Goal: Transaction & Acquisition: Subscribe to service/newsletter

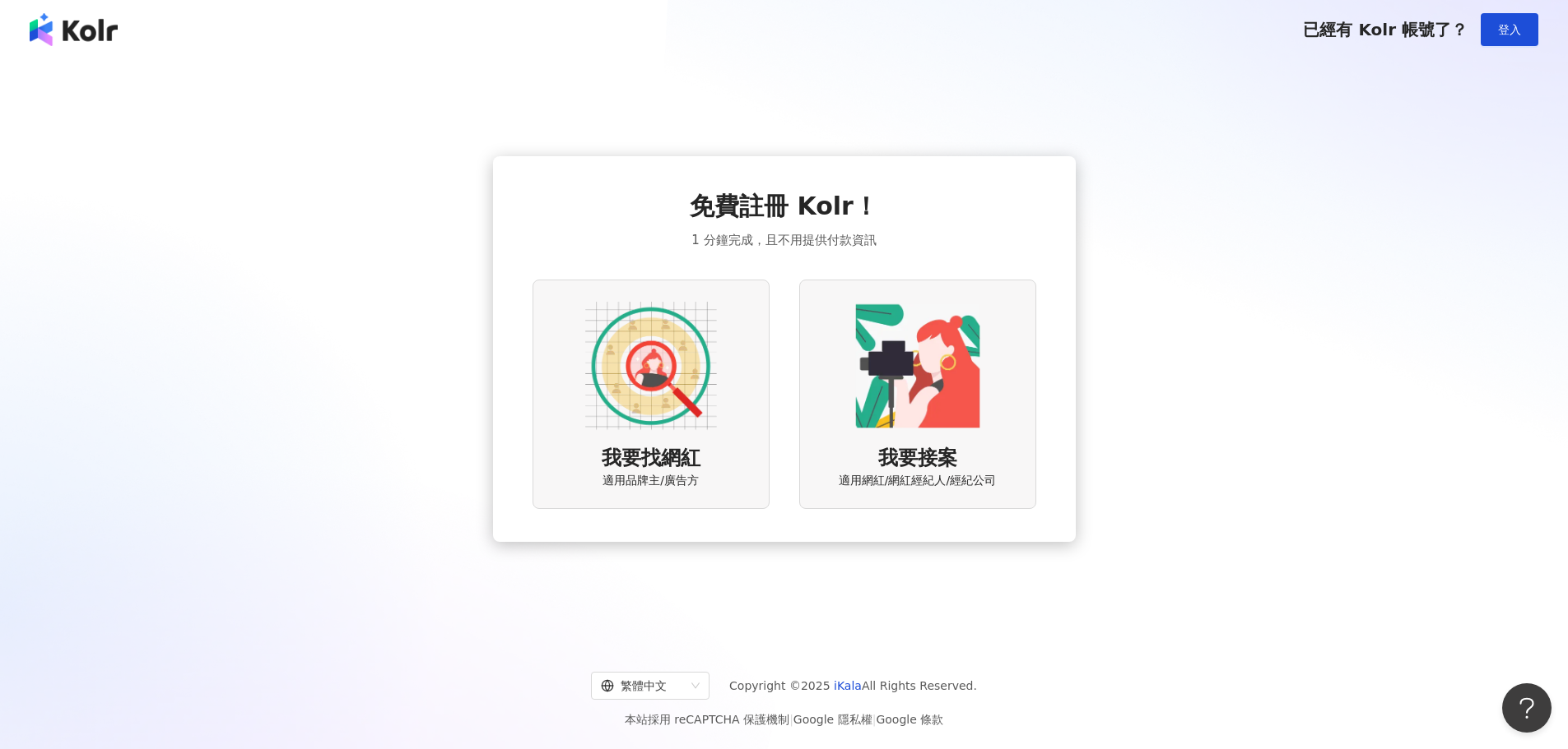
click at [647, 377] on img at bounding box center [651, 366] width 131 height 131
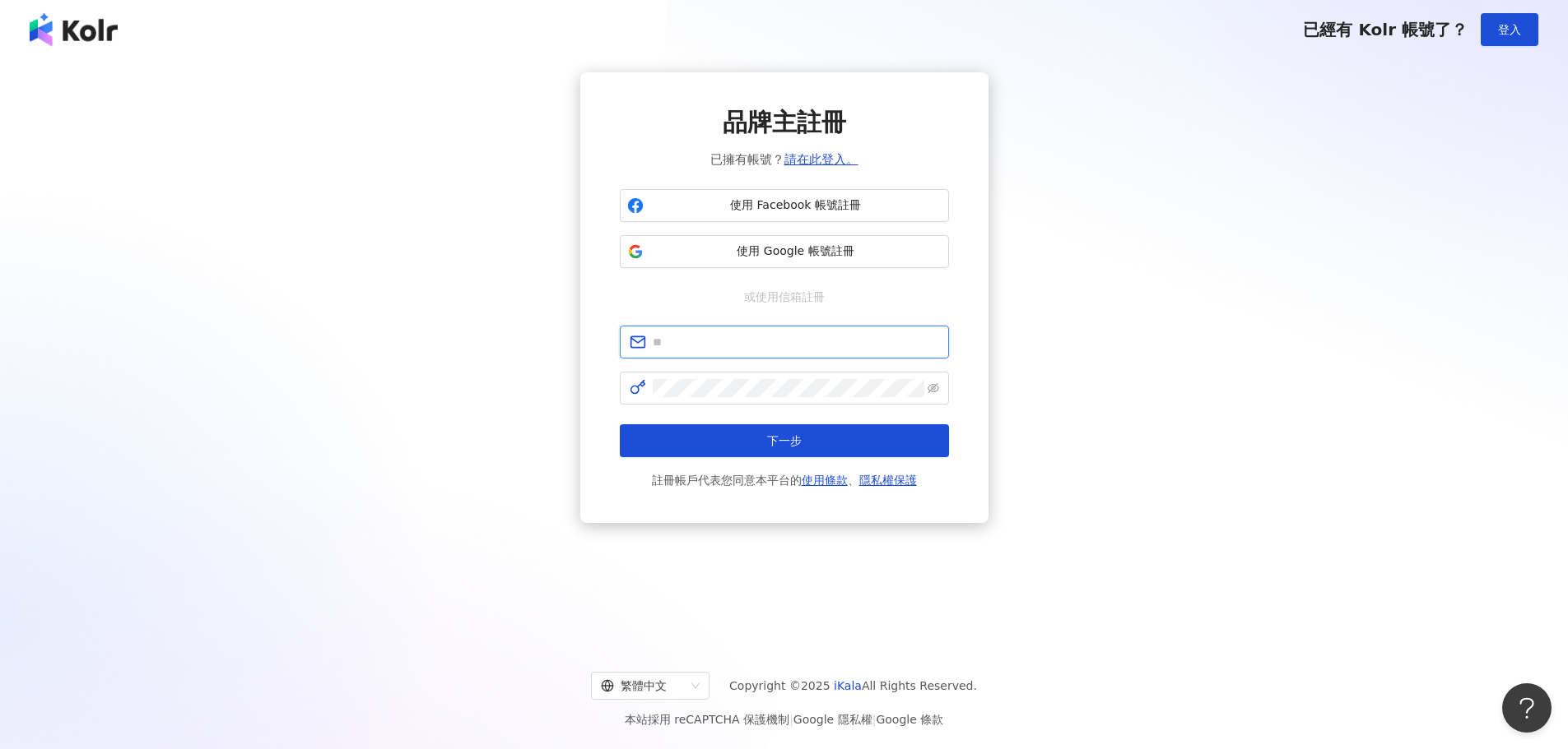
type input "**********"
click at [763, 198] on span "使用 Facebook 帳號註冊" at bounding box center [796, 205] width 291 height 17
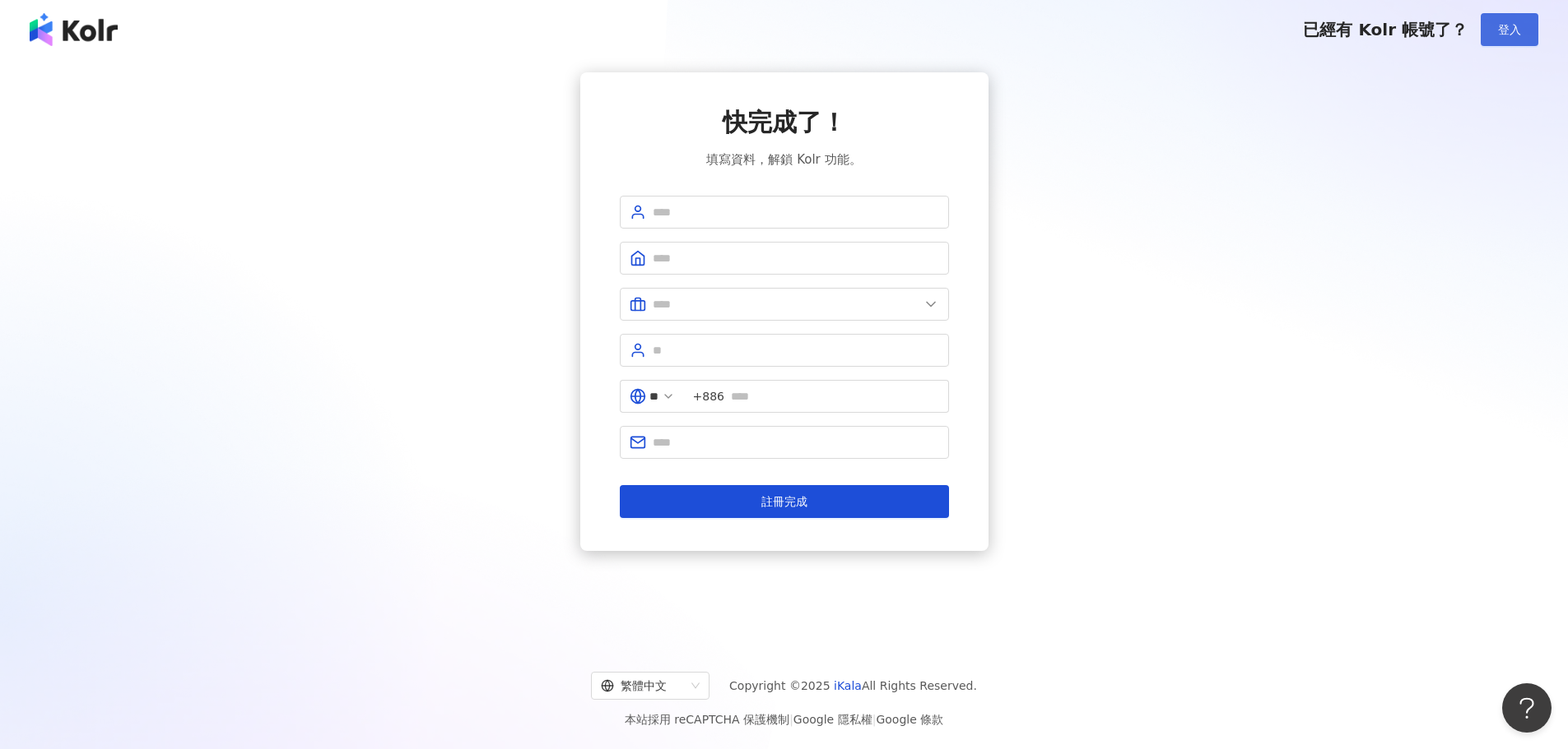
click at [1524, 21] on button "登入" at bounding box center [1509, 30] width 58 height 33
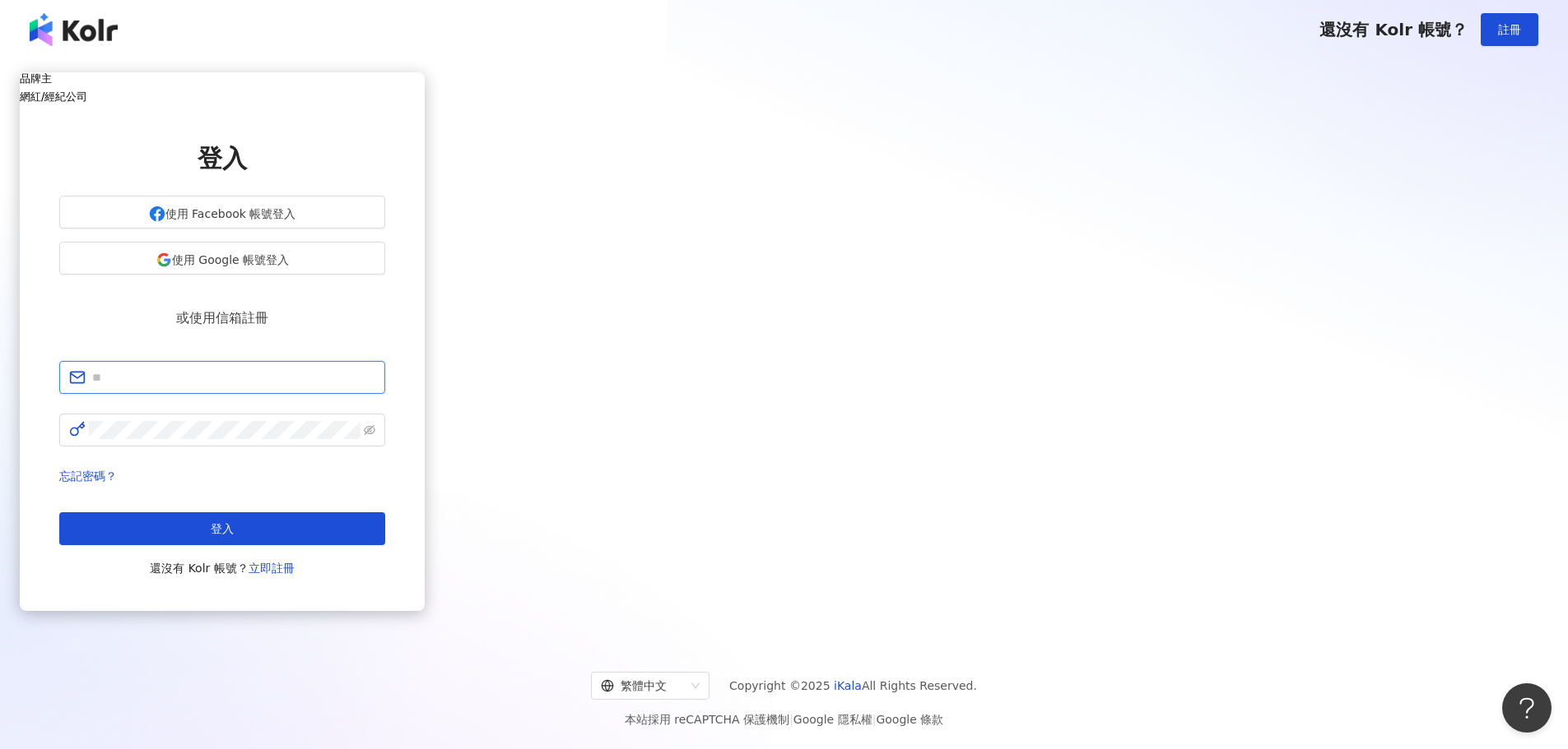
type input "**********"
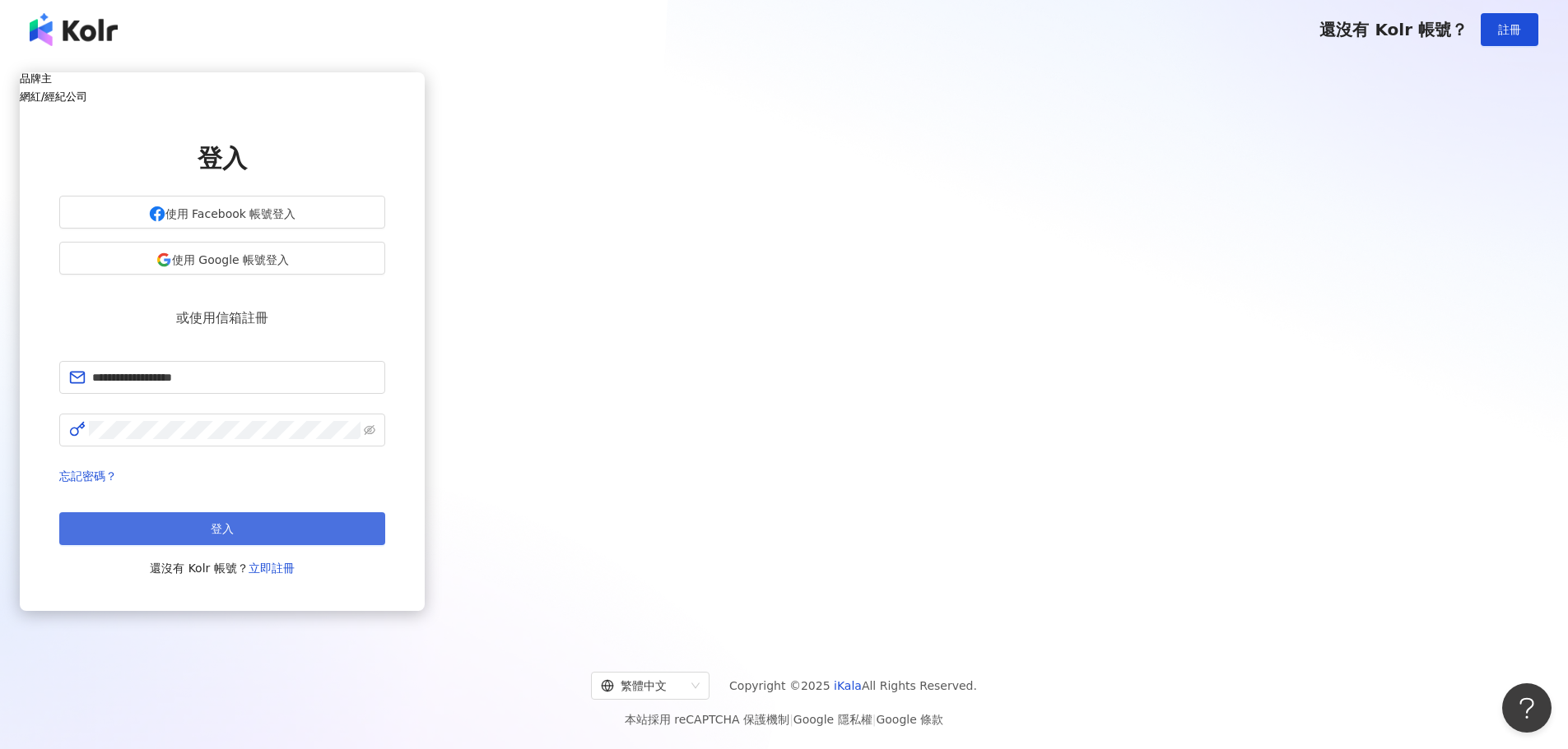
click at [385, 515] on button "登入" at bounding box center [223, 529] width 326 height 33
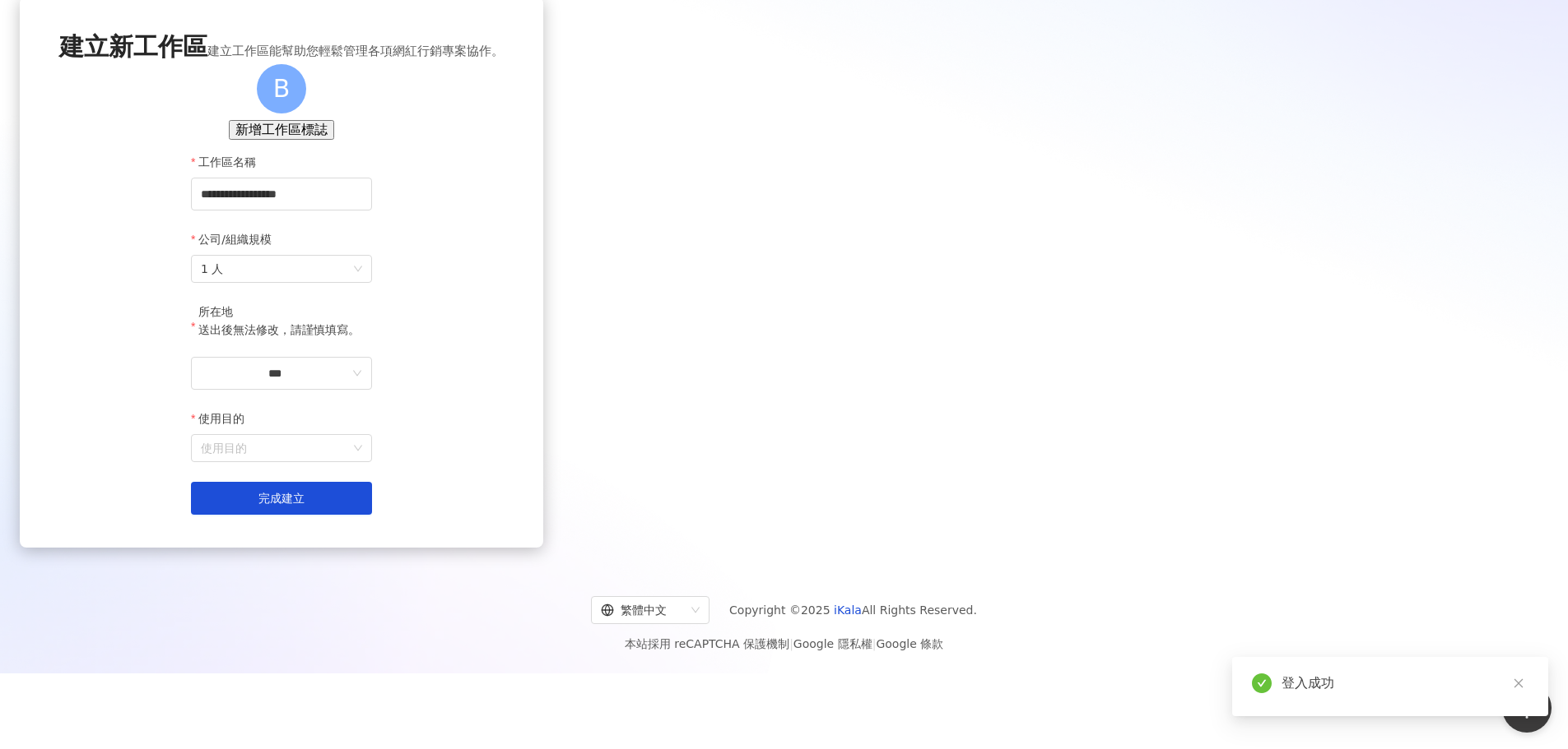
scroll to position [85, 0]
click at [349, 383] on input "***" at bounding box center [274, 373] width 148 height 18
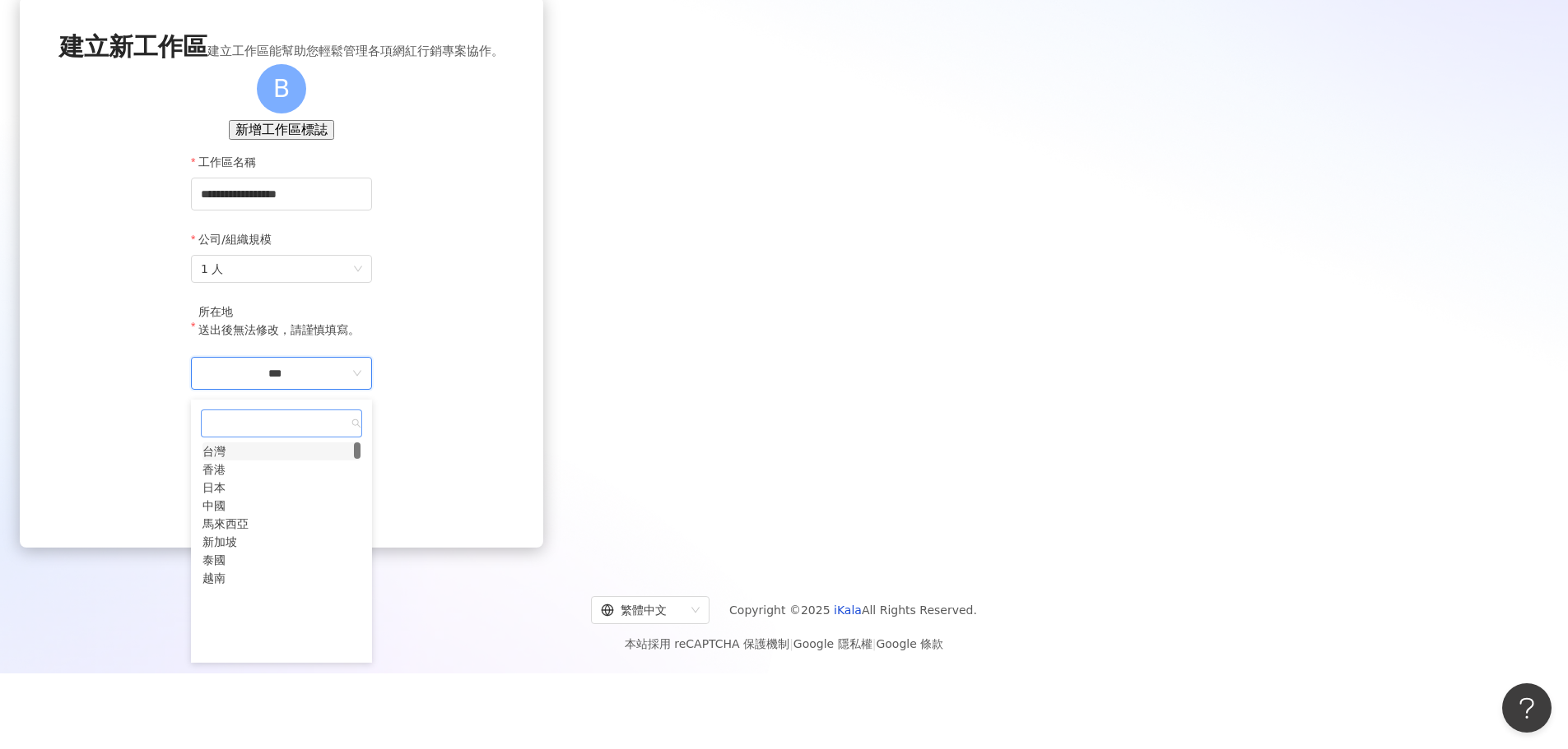
click at [225, 461] on div "台灣" at bounding box center [214, 451] width 23 height 18
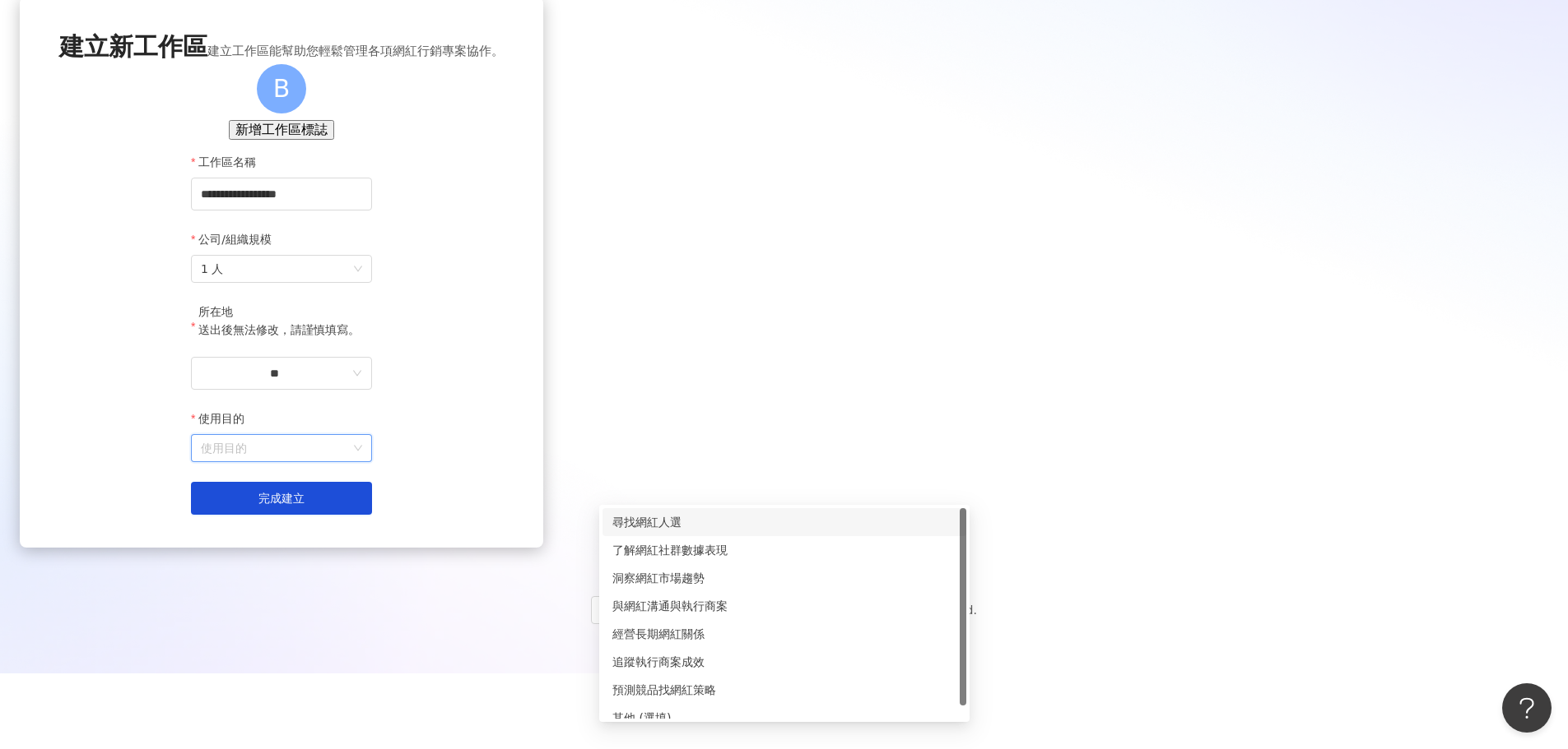
click at [362, 462] on input "使用目的" at bounding box center [281, 449] width 161 height 26
click at [685, 513] on div "尋找網紅人選" at bounding box center [784, 522] width 344 height 18
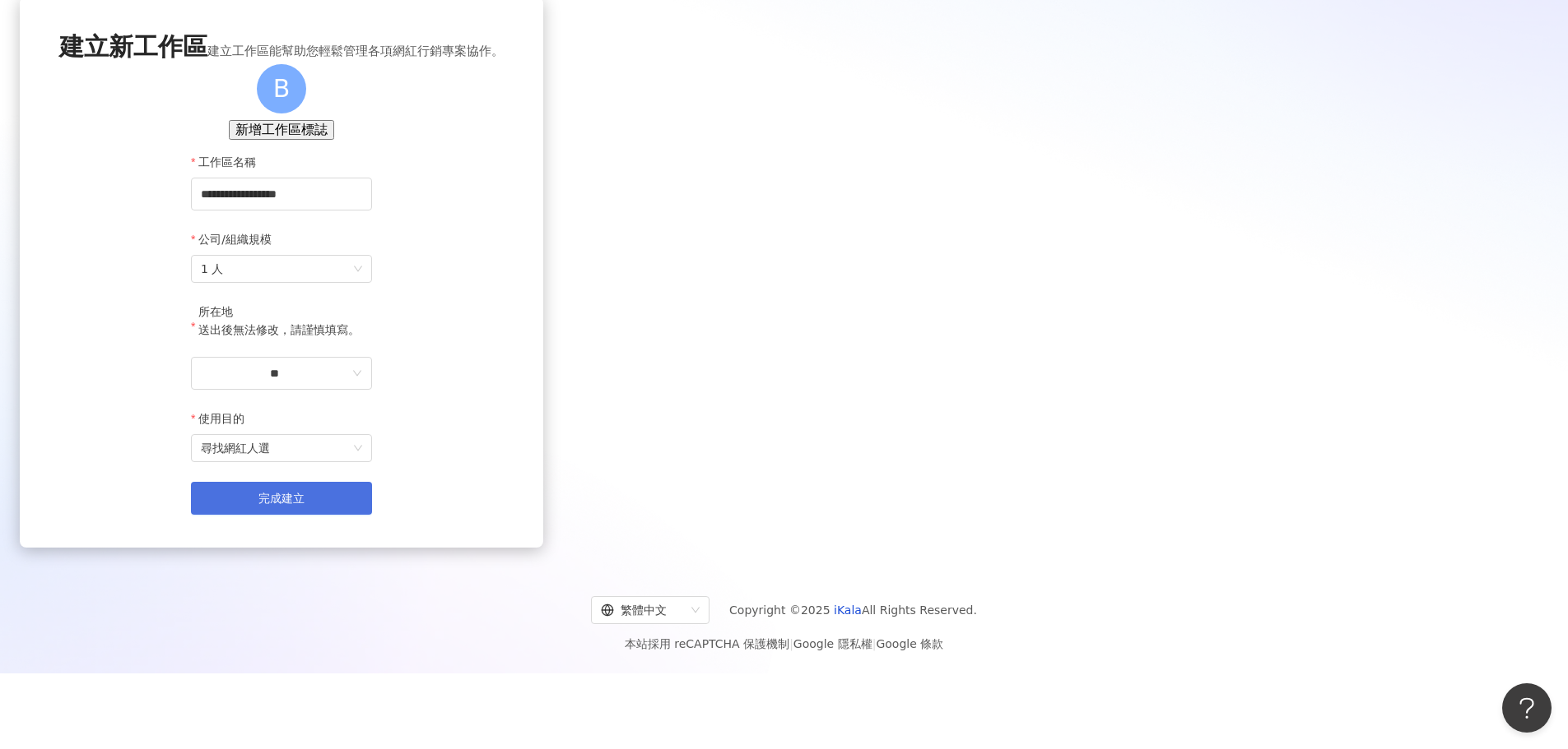
click at [372, 515] on button "完成建立" at bounding box center [281, 498] width 181 height 33
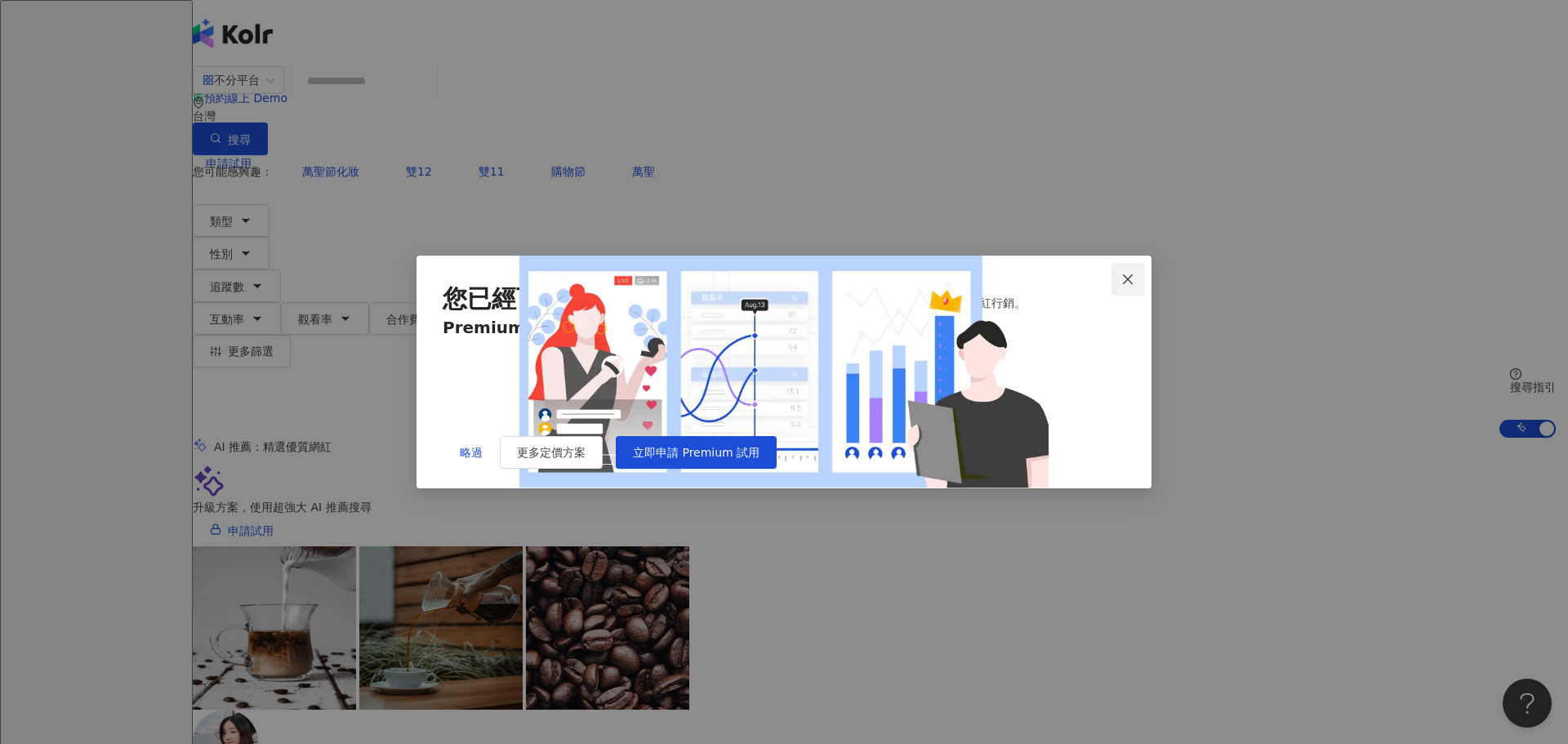
click at [1124, 273] on icon "close" at bounding box center [1127, 279] width 13 height 13
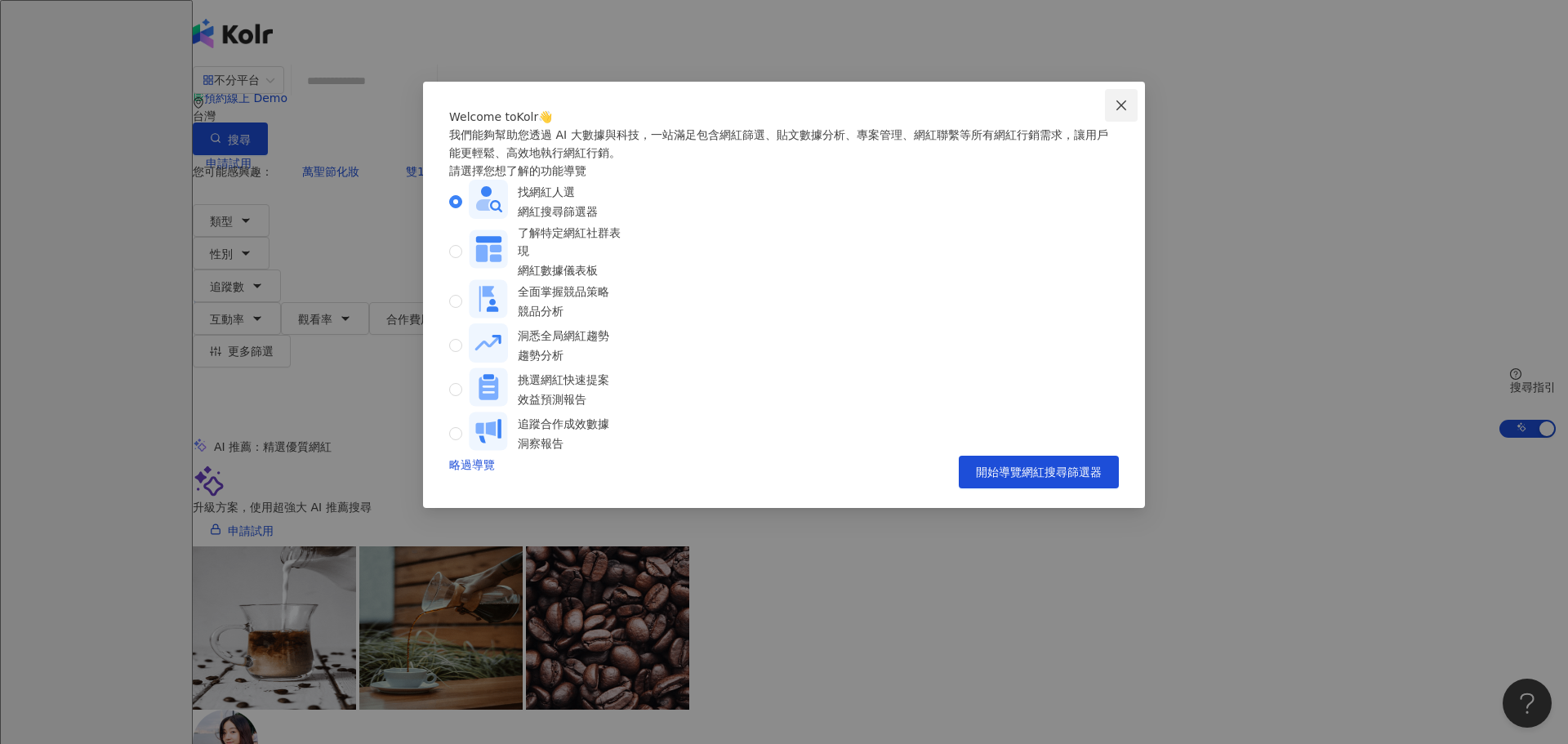
click at [1124, 106] on icon "close" at bounding box center [1121, 105] width 13 height 13
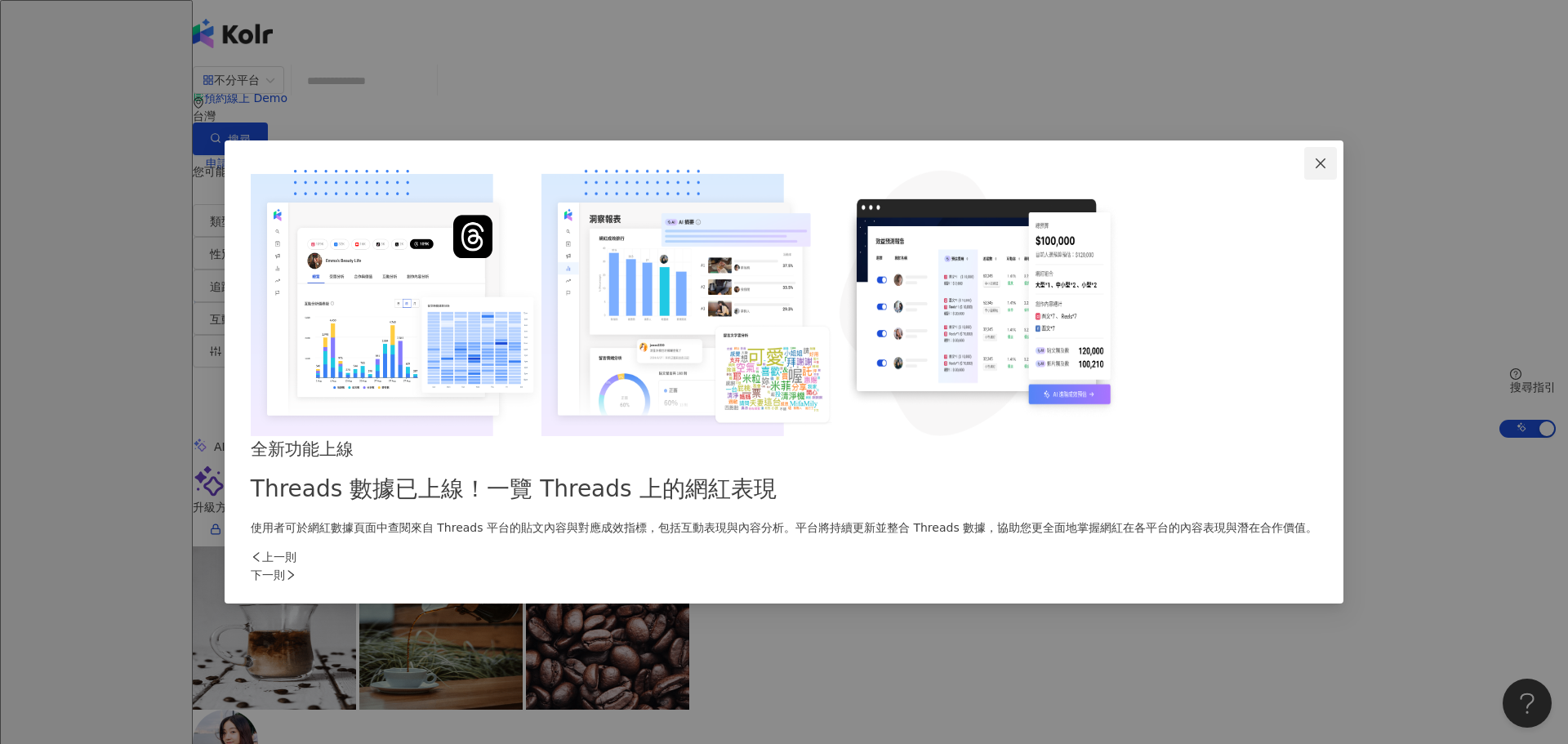
click at [1314, 170] on icon "close" at bounding box center [1320, 163] width 13 height 13
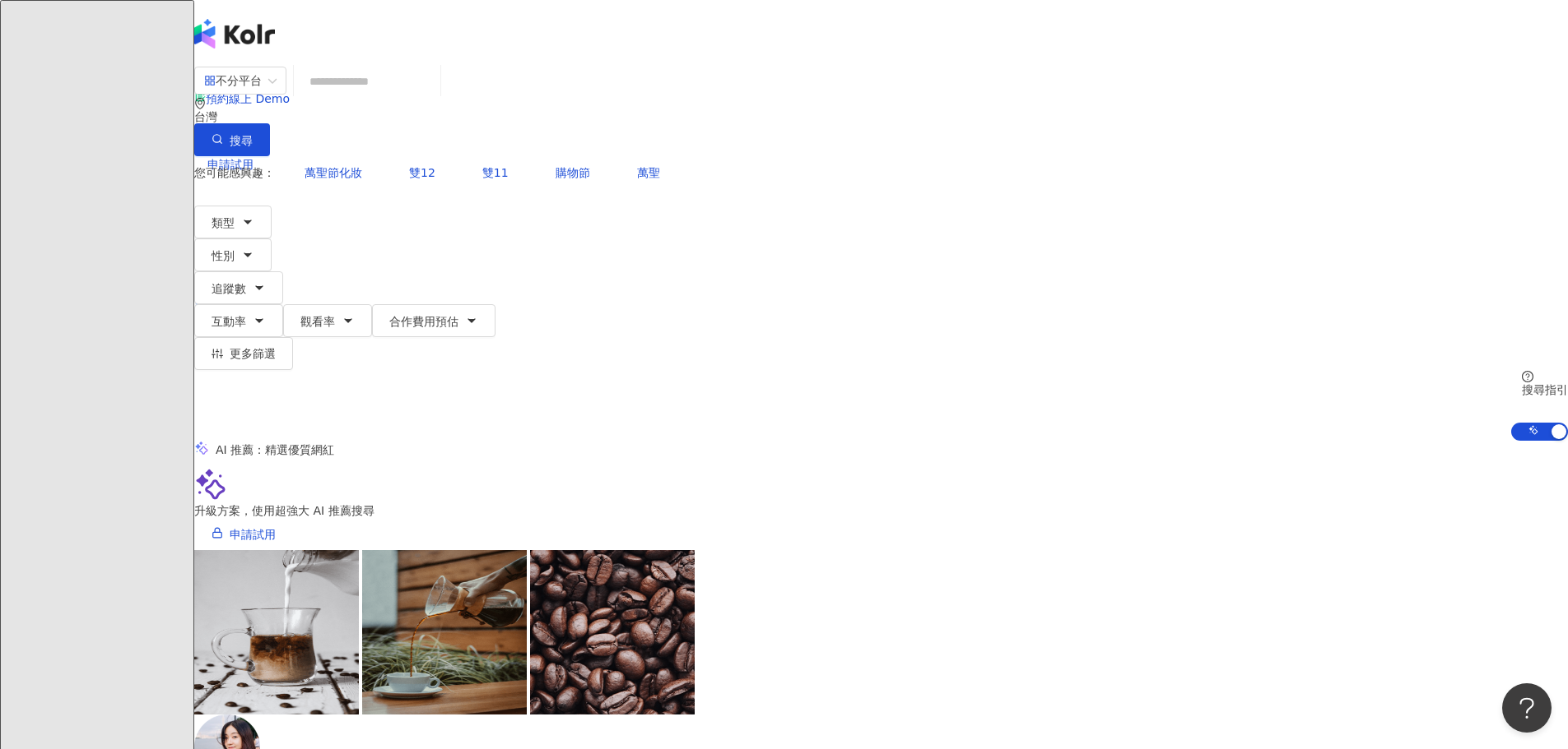
click at [434, 97] on input "search" at bounding box center [367, 81] width 133 height 32
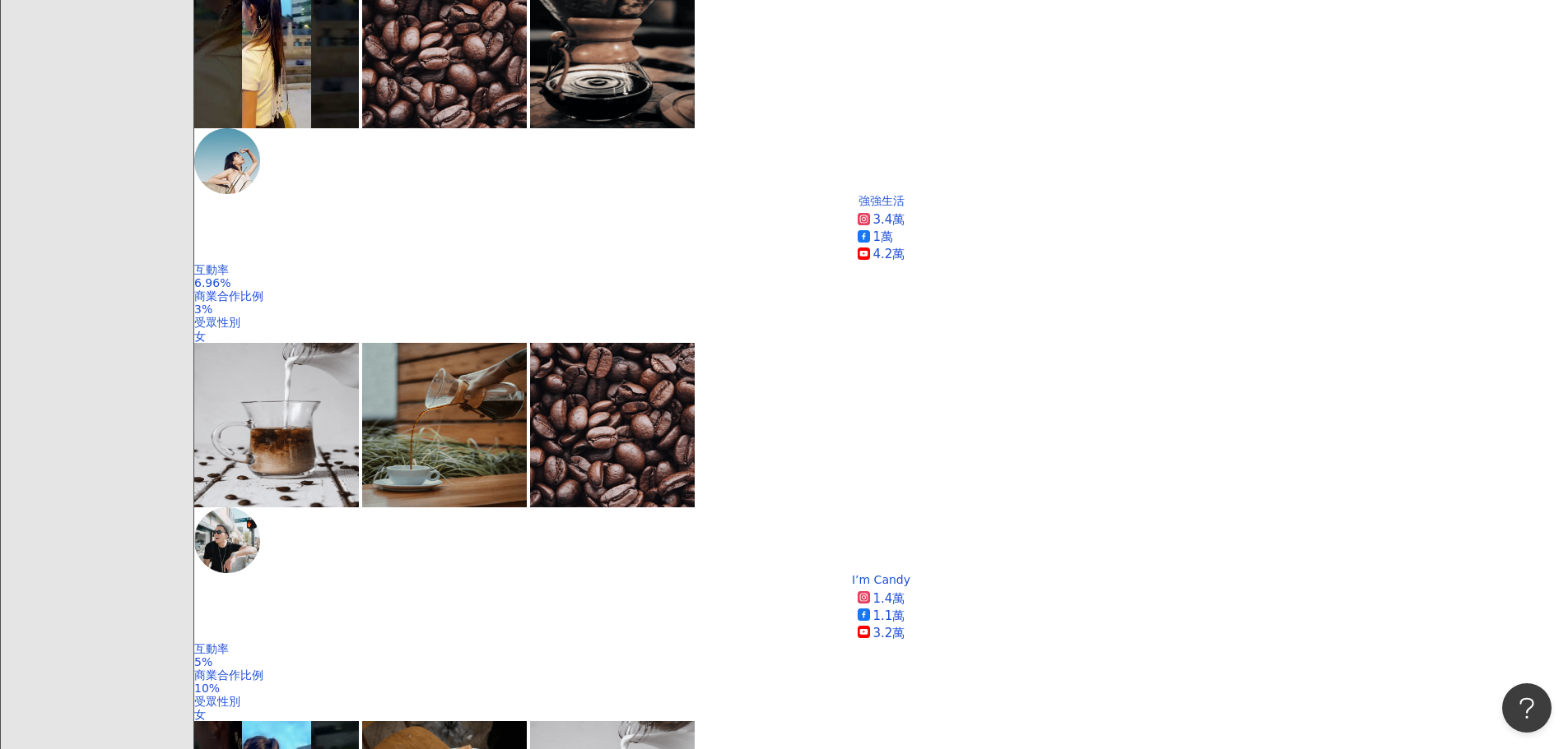
scroll to position [1319, 0]
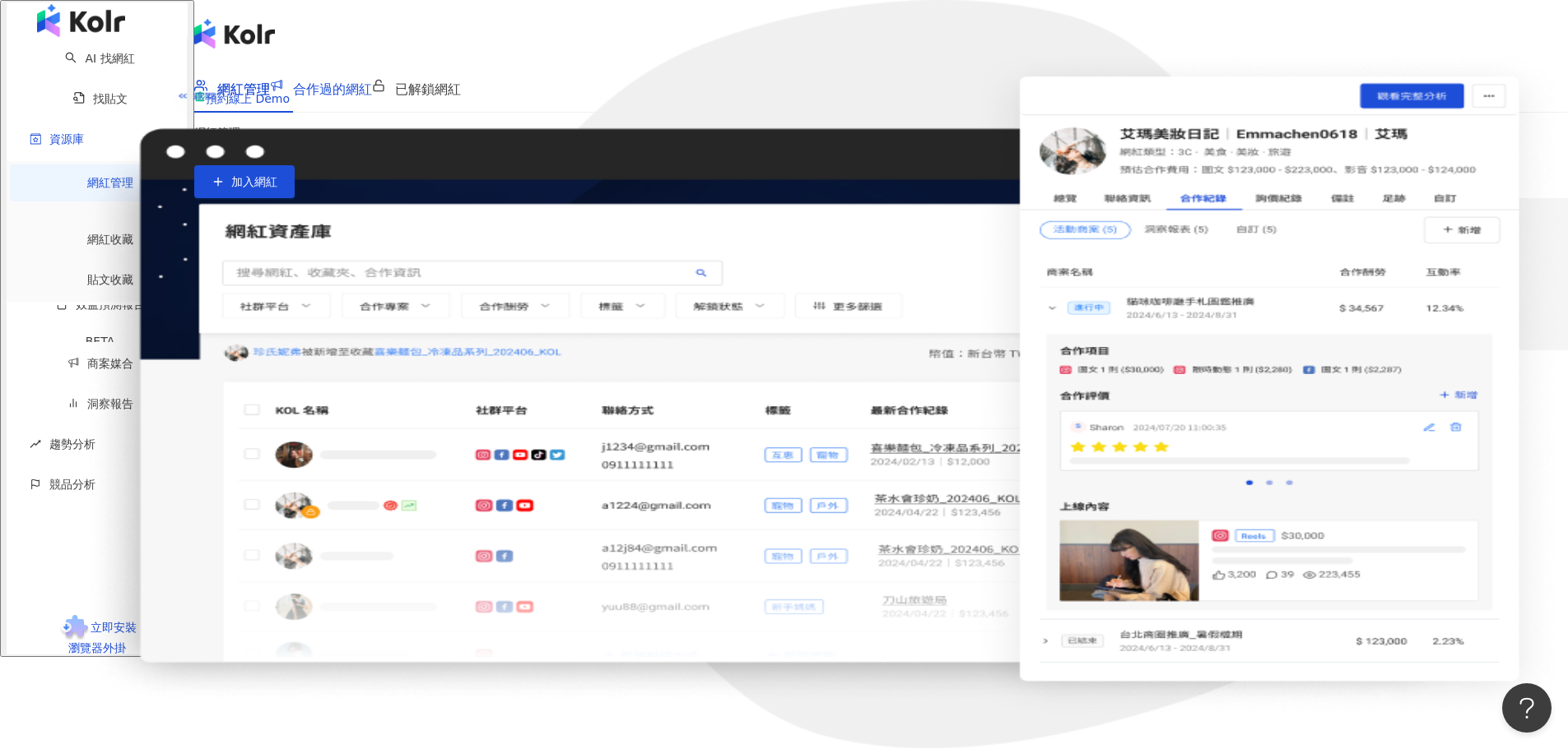
click at [372, 89] on span "合作過的網紅" at bounding box center [332, 89] width 79 height 16
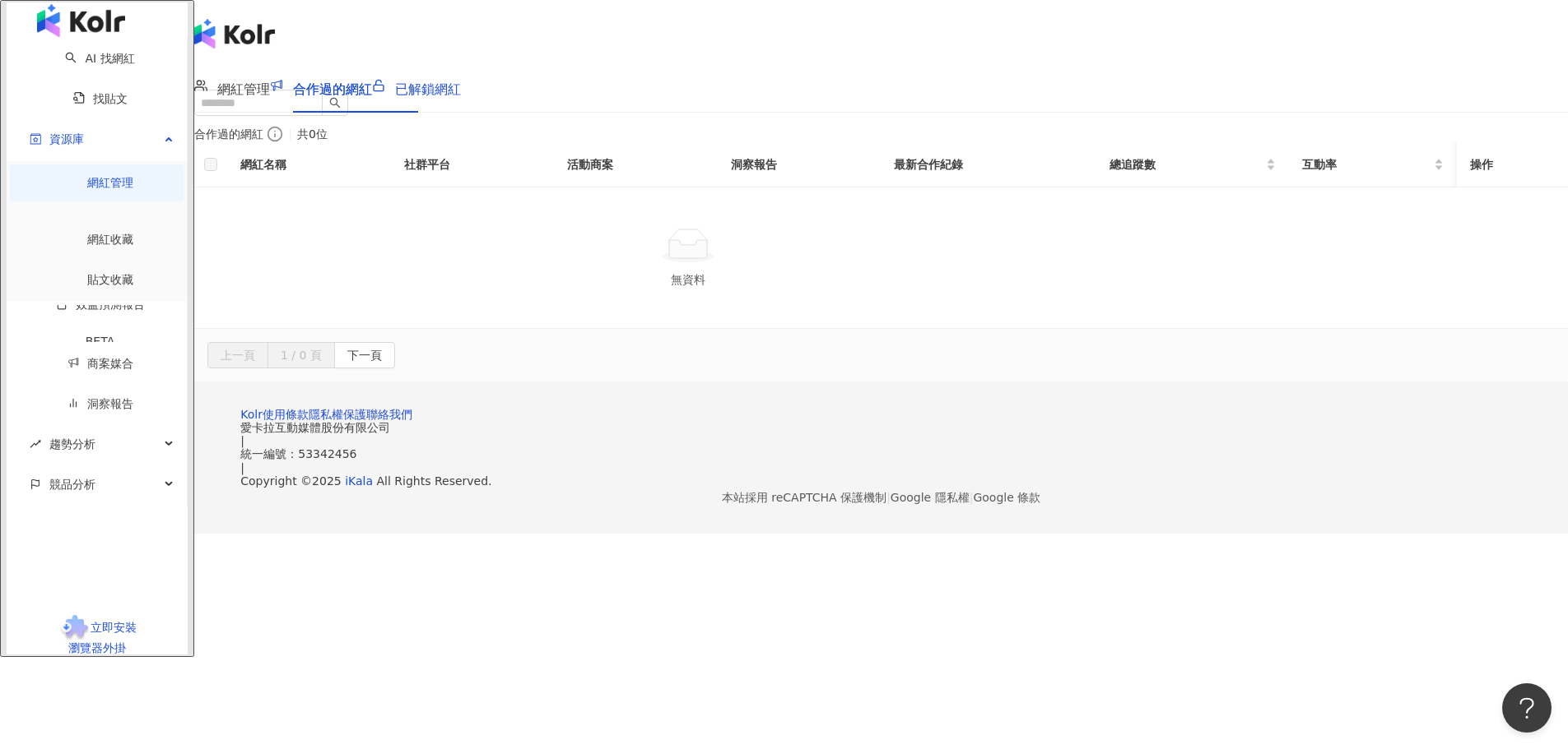
click at [461, 89] on span "已解鎖網紅" at bounding box center [428, 89] width 66 height 16
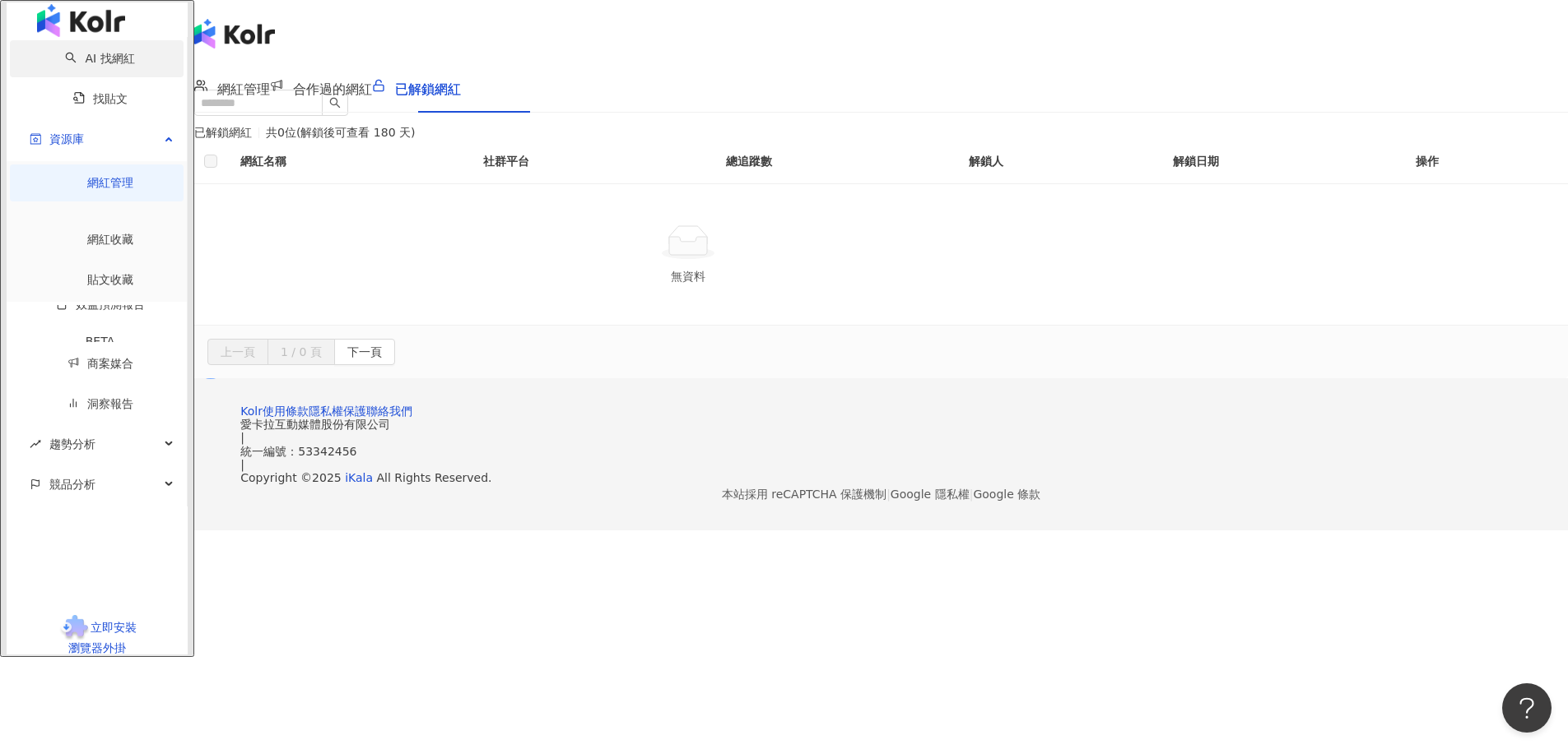
click at [71, 65] on link "AI 找網紅" at bounding box center [99, 58] width 69 height 13
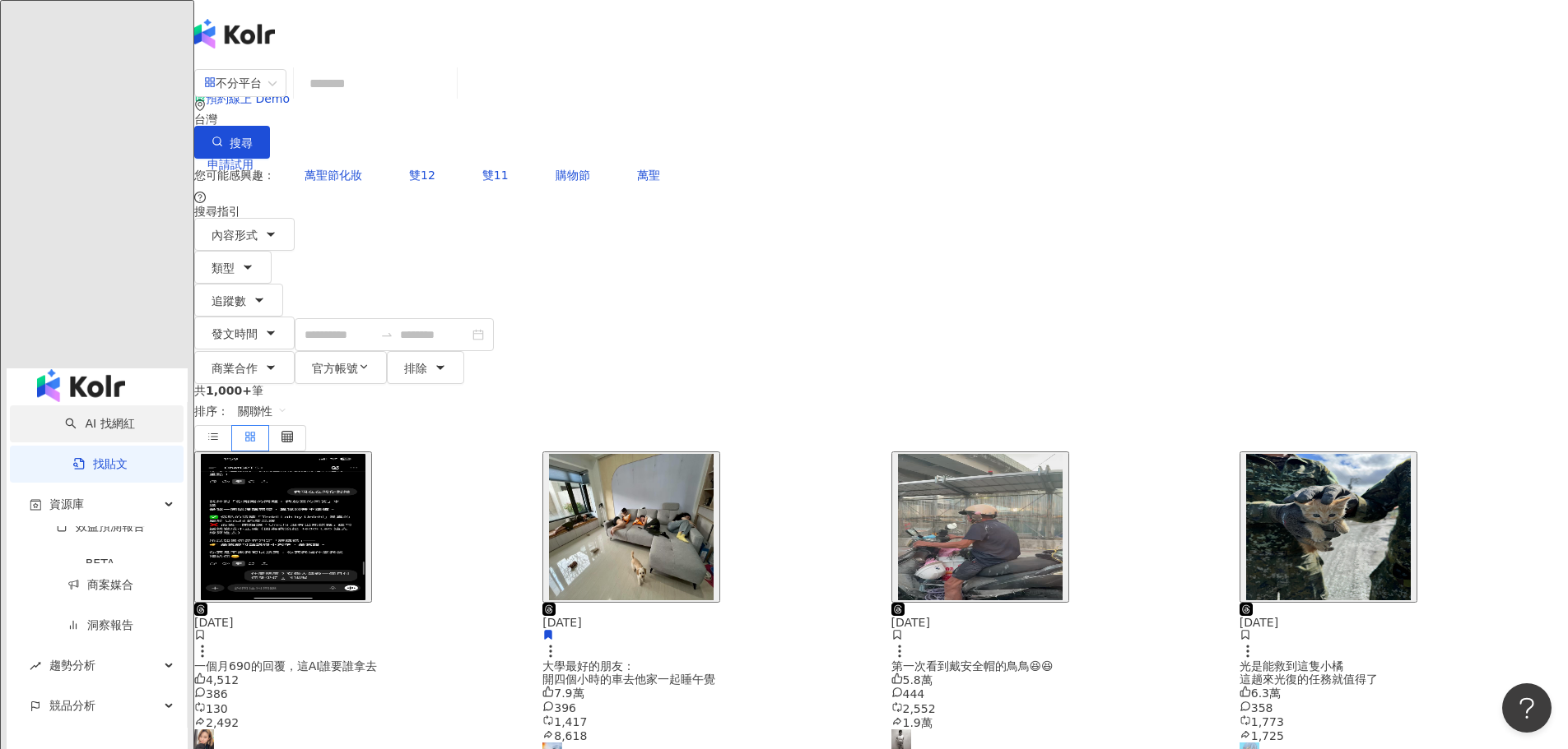
click at [65, 417] on link "AI 找網紅" at bounding box center [99, 423] width 69 height 13
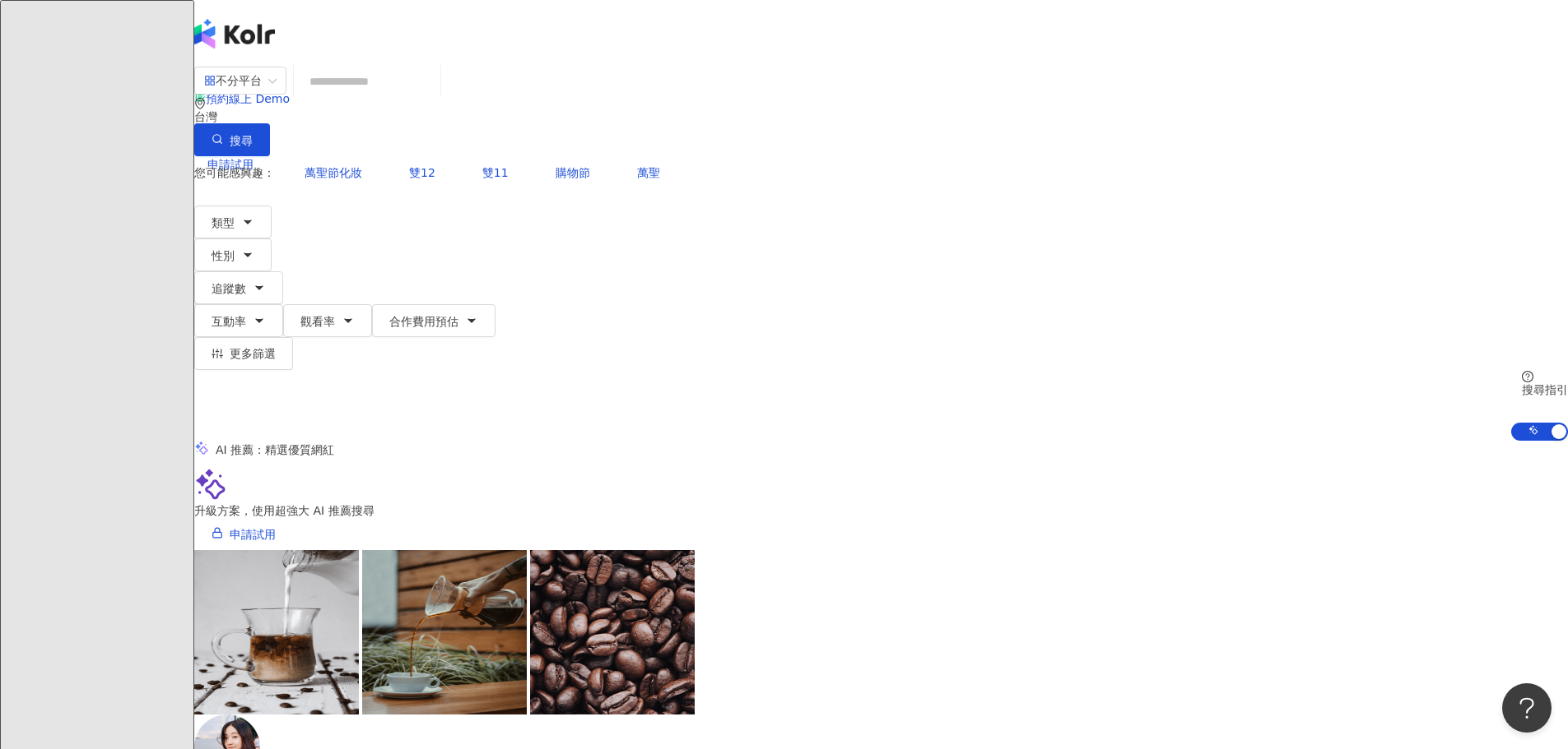
drag, startPoint x: 632, startPoint y: 94, endPoint x: 642, endPoint y: 86, distance: 12.8
click at [434, 93] on input "search" at bounding box center [367, 81] width 133 height 32
type input "*"
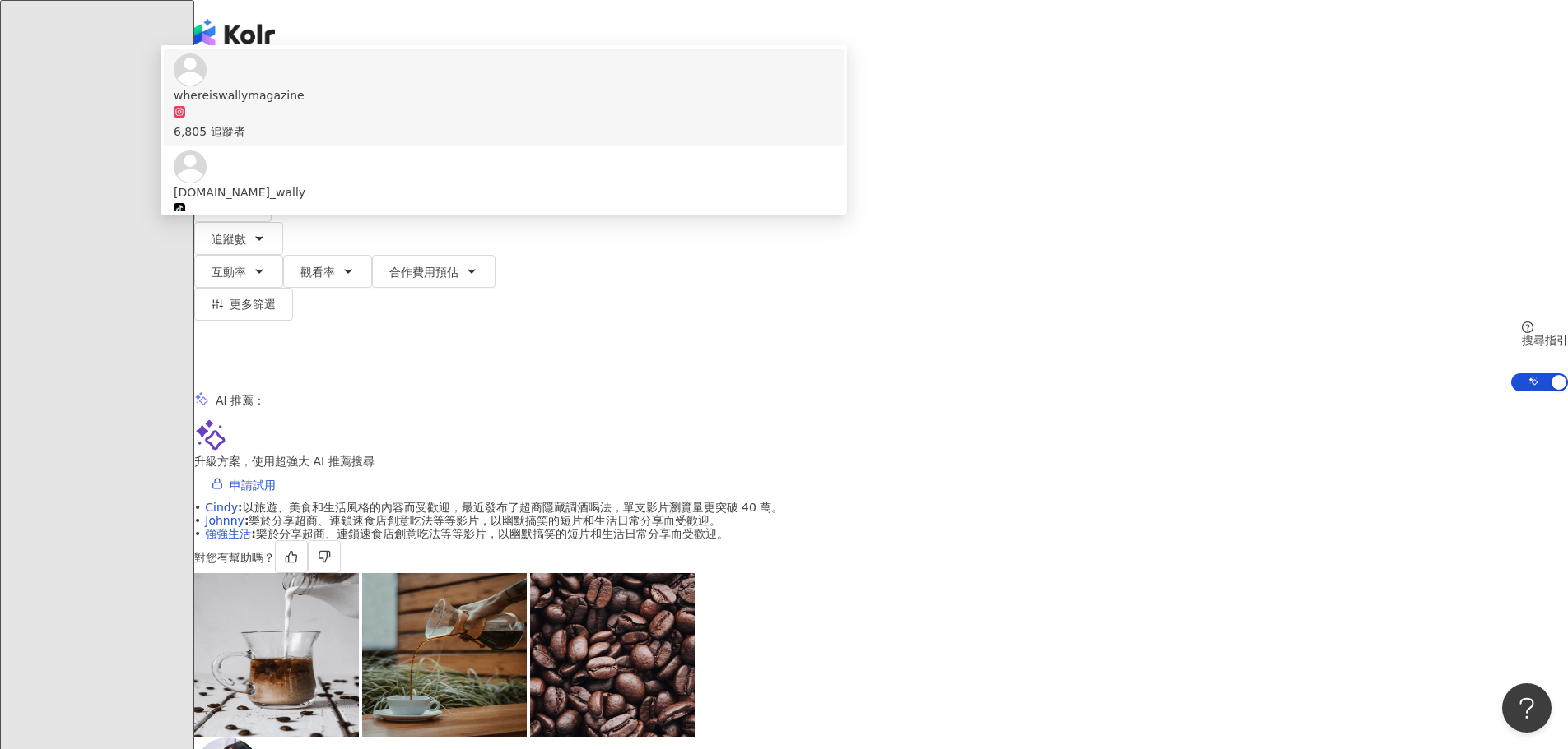
click at [727, 44] on div "el-icon-cs 預約線上 Demo 申請試用 繁體中文 B" at bounding box center [881, 165] width 1373 height 329
drag, startPoint x: 678, startPoint y: 96, endPoint x: 458, endPoint y: 125, distance: 221.9
click at [458, 125] on div "**********" at bounding box center [881, 229] width 1373 height 327
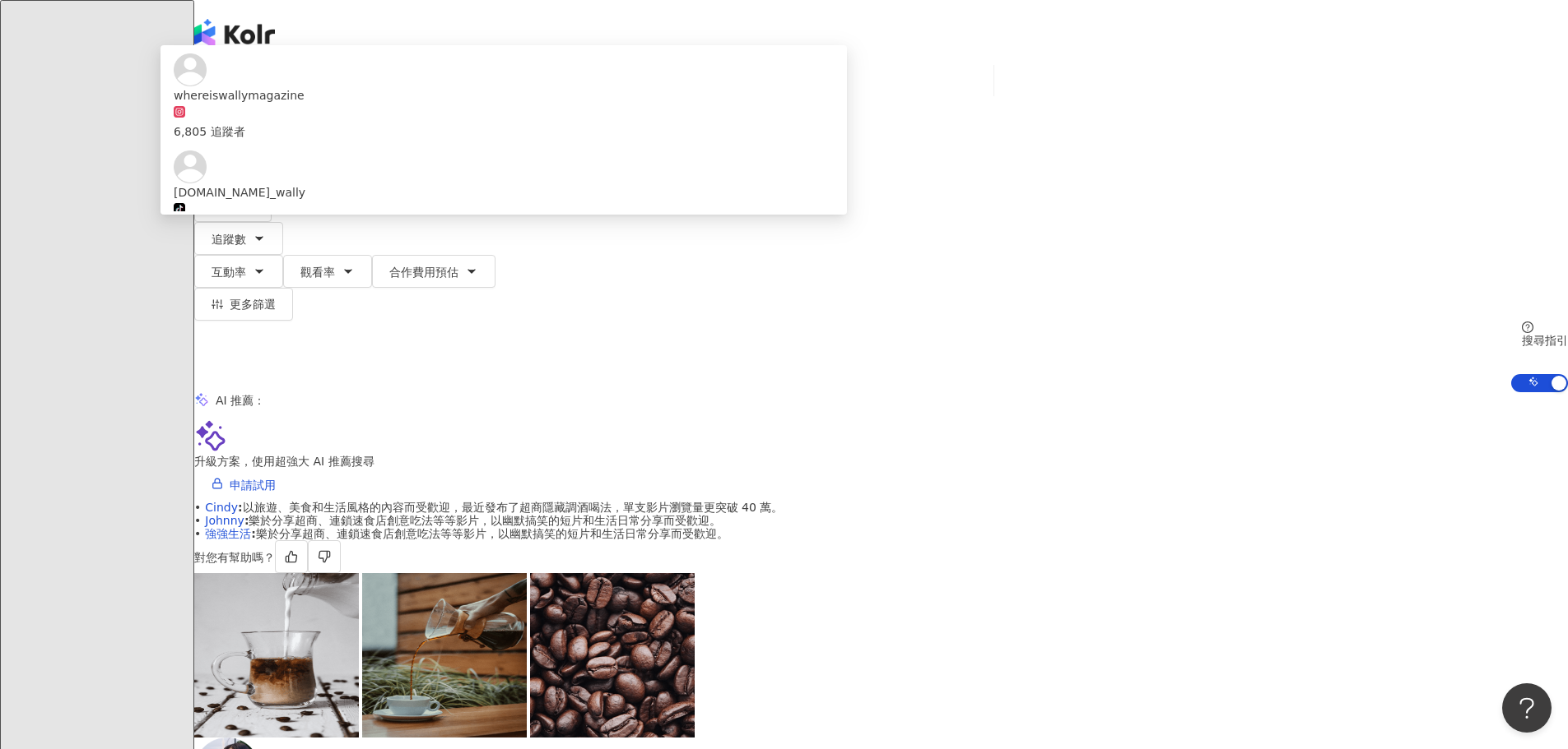
type input "*"
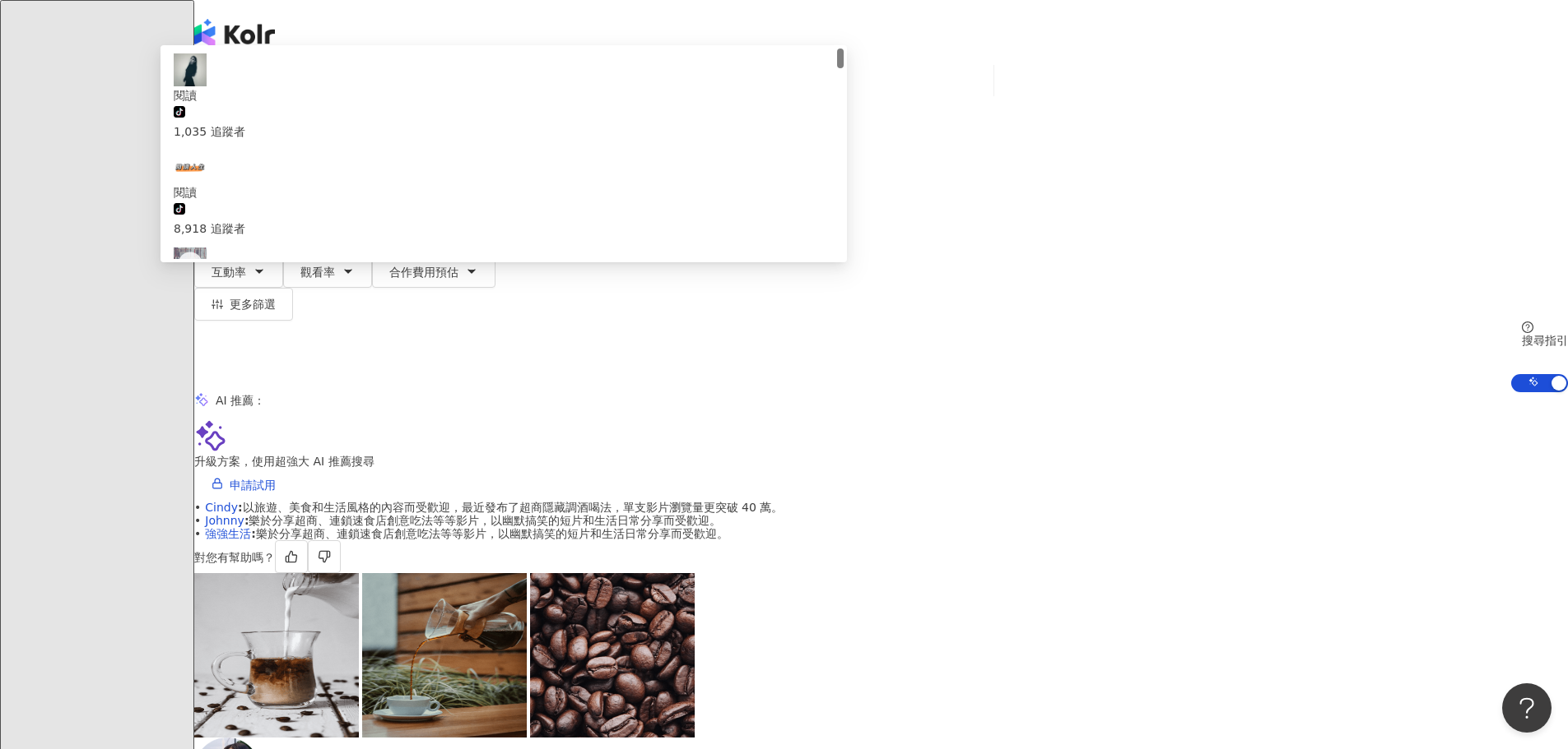
drag, startPoint x: 530, startPoint y: 95, endPoint x: 467, endPoint y: 94, distance: 63.0
click at [467, 94] on div "不分平台 ** 台灣 搜尋 7bea762e-61a7-4f4d-8985-7b05803aff6c 閱讀 tiktok-icon 1,035 追蹤者 閱讀 …" at bounding box center [881, 110] width 1373 height 90
type input "*"
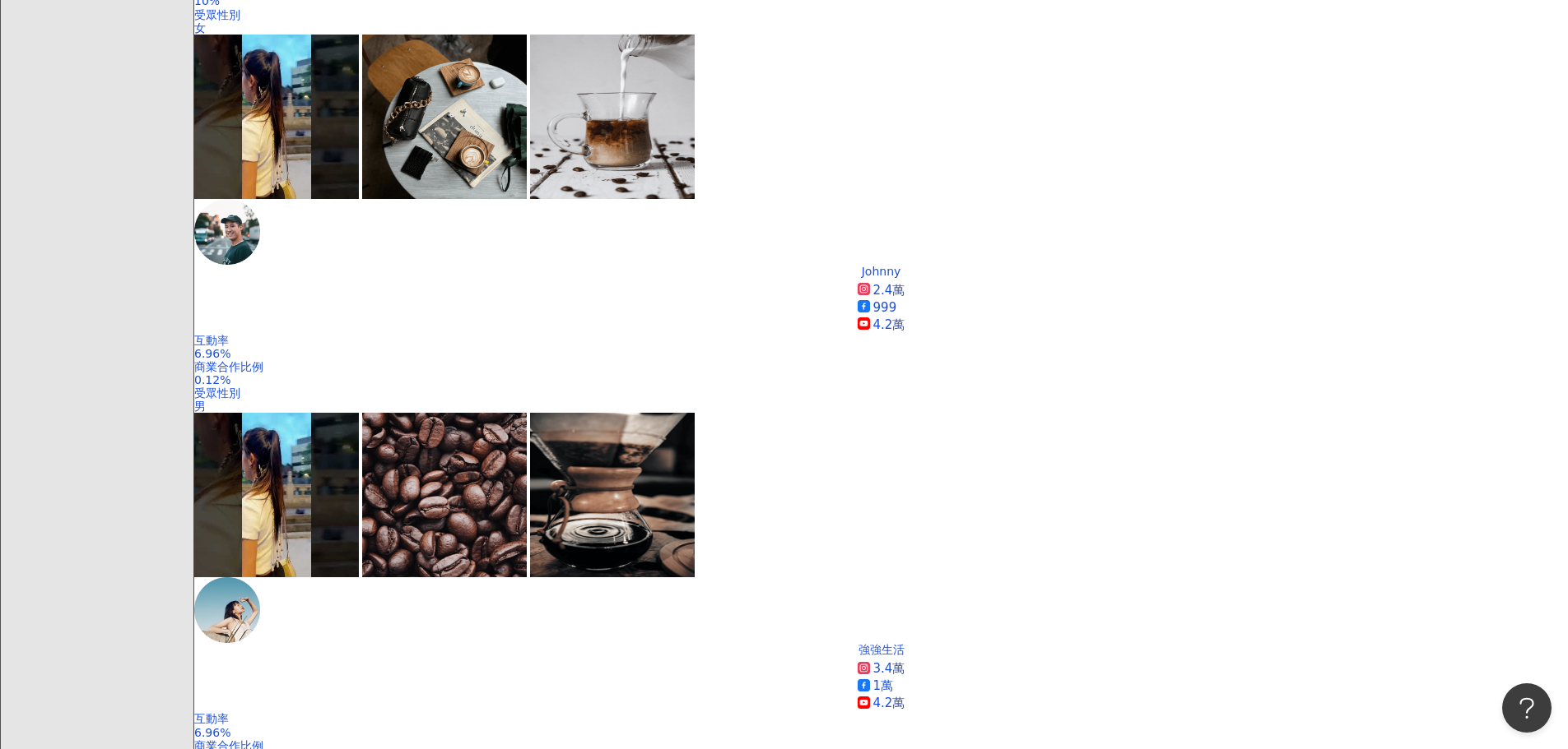
scroll to position [987, 0]
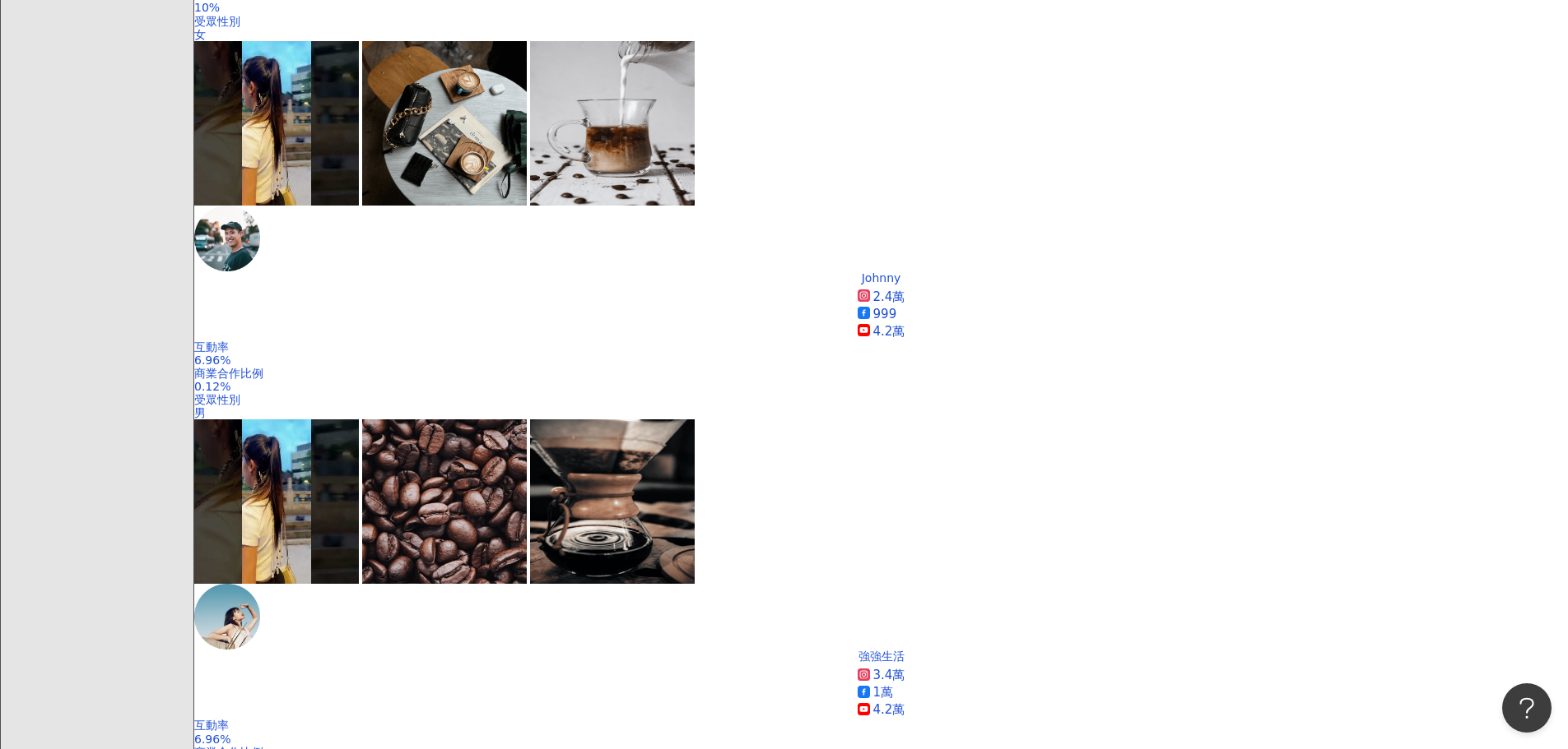
type input "**"
drag, startPoint x: 1464, startPoint y: 247, endPoint x: 1409, endPoint y: 42, distance: 212.2
